Goal: Task Accomplishment & Management: Use online tool/utility

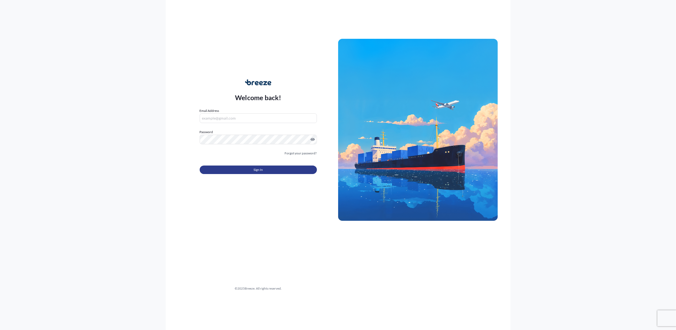
type input "[PERSON_NAME][EMAIL_ADDRESS][DOMAIN_NAME]"
click at [261, 170] on span "Sign In" at bounding box center [258, 169] width 9 height 5
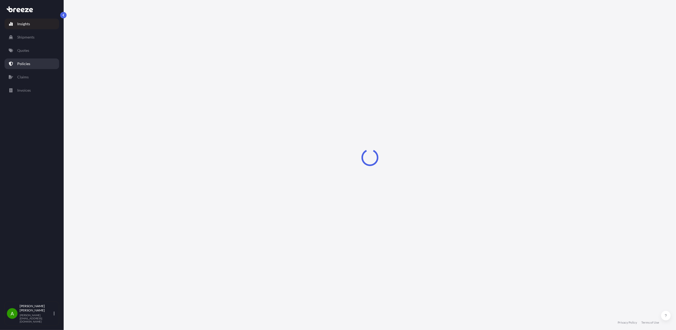
select select "2025"
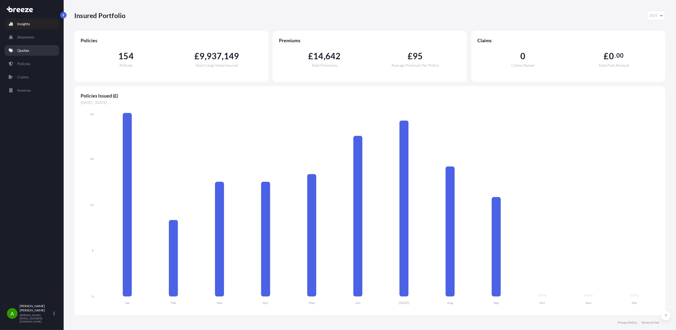
click at [24, 50] on p "Quotes" at bounding box center [23, 50] width 12 height 5
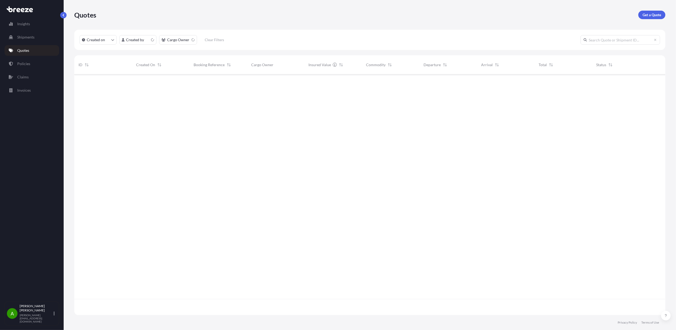
scroll to position [238, 586]
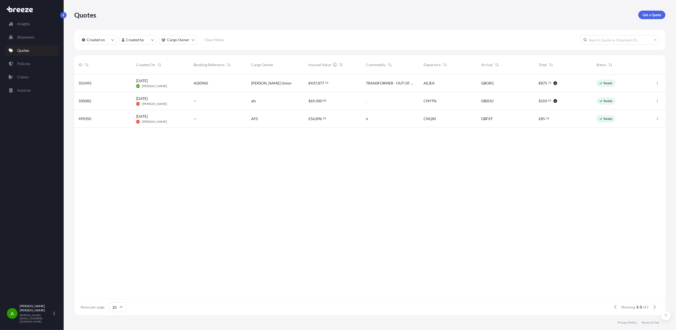
click at [166, 81] on div "[DATE] AH [PERSON_NAME]" at bounding box center [160, 83] width 49 height 10
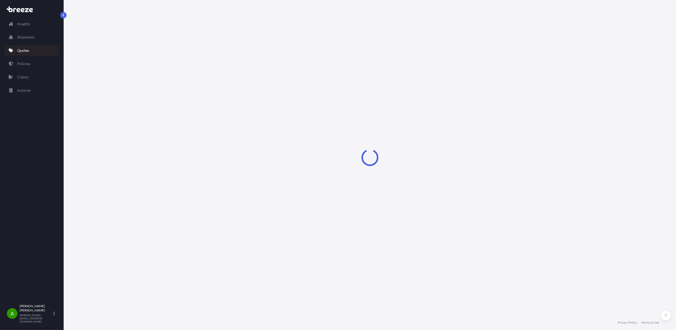
scroll to position [213, 0]
select select "Road"
select select "Sea"
select select "Road"
select select "2"
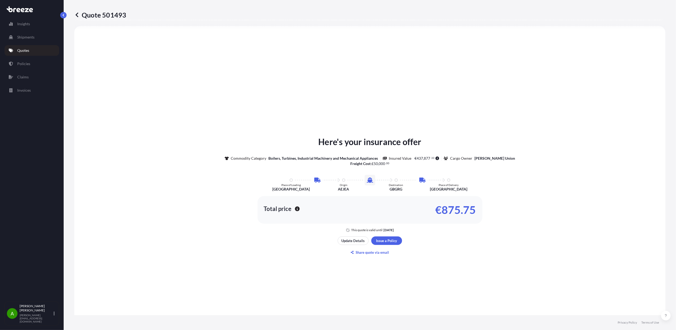
click at [119, 13] on p "Quote 501493" at bounding box center [100, 15] width 52 height 8
copy p "501493"
